Goal: Information Seeking & Learning: Learn about a topic

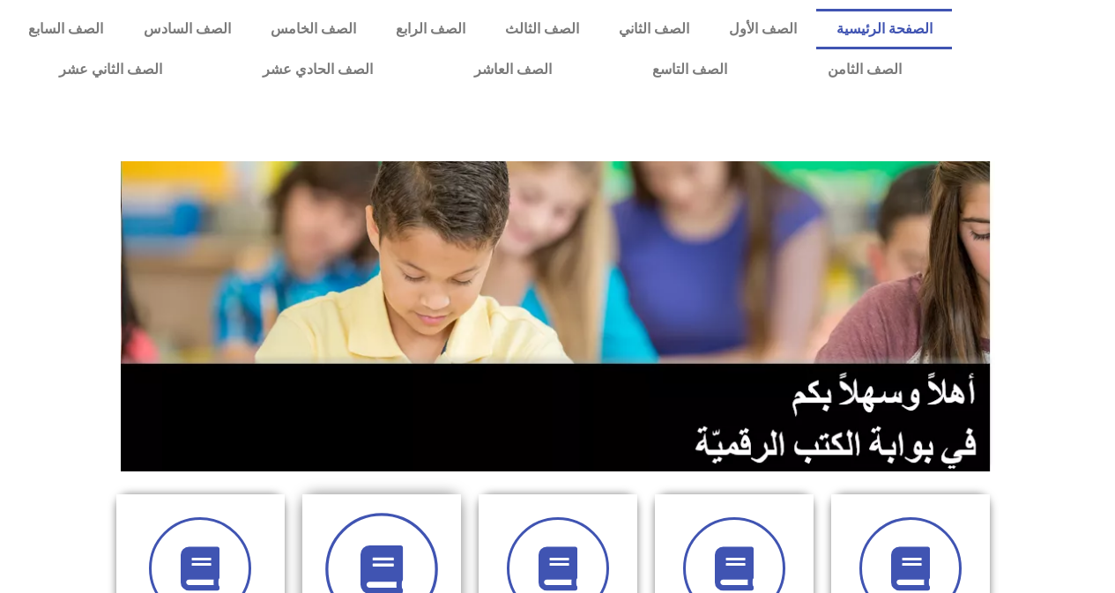
click at [408, 525] on span at bounding box center [381, 569] width 113 height 113
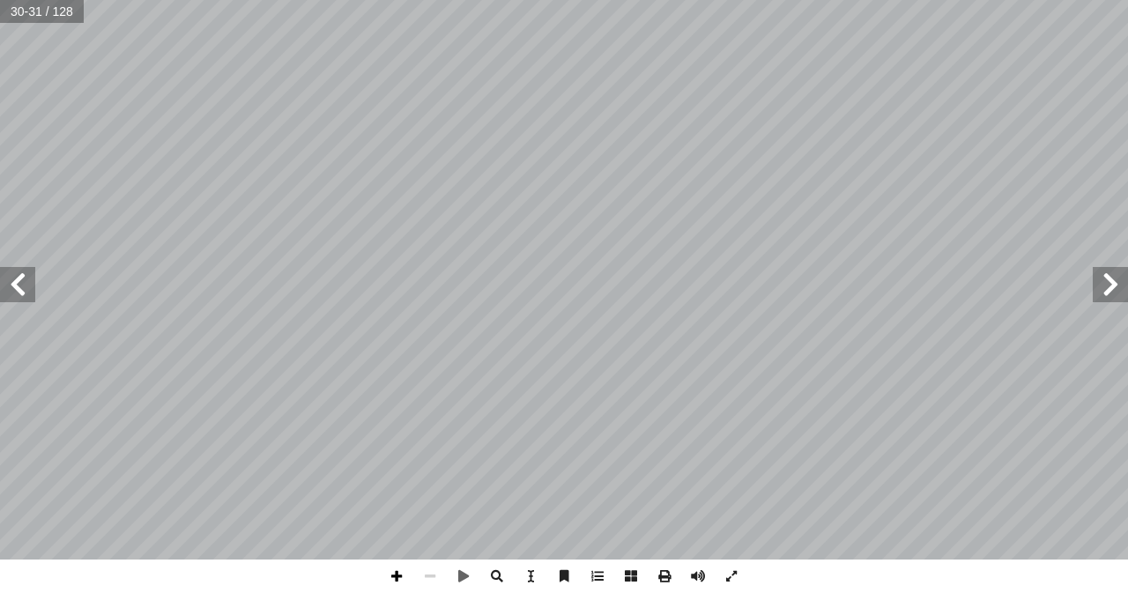
click at [404, 579] on span at bounding box center [396, 576] width 33 height 33
click at [395, 576] on span at bounding box center [396, 576] width 33 height 33
click at [431, 573] on span at bounding box center [429, 576] width 33 height 33
click at [18, 282] on span at bounding box center [17, 284] width 35 height 35
click at [397, 576] on span at bounding box center [396, 576] width 33 height 33
